Goal: Task Accomplishment & Management: Complete application form

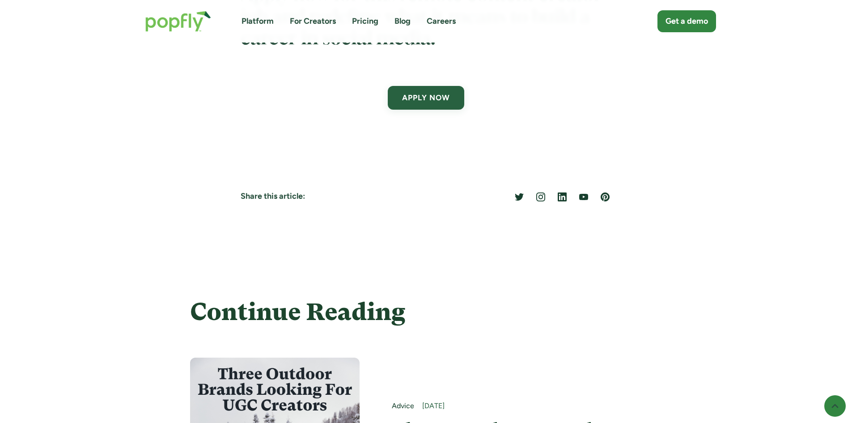
scroll to position [3178, 0]
click at [434, 101] on link "APPLY NOW" at bounding box center [425, 96] width 79 height 25
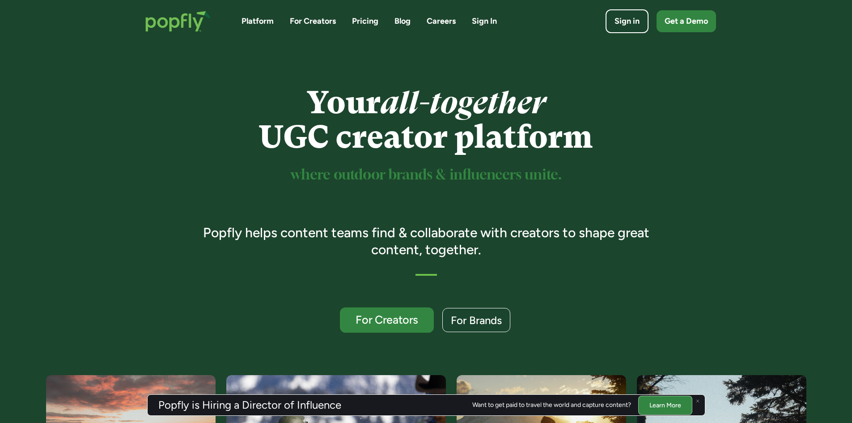
click at [380, 331] on link "For Creators" at bounding box center [387, 319] width 94 height 25
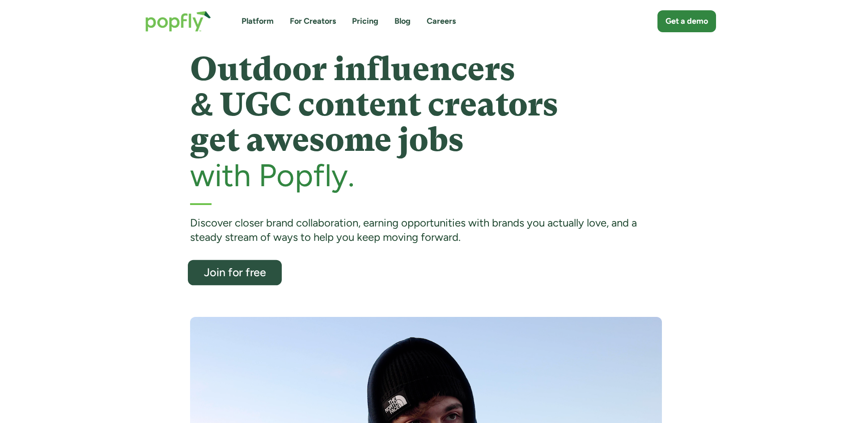
click at [243, 275] on div "Join for free" at bounding box center [234, 273] width 77 height 12
